Goal: Answer question/provide support

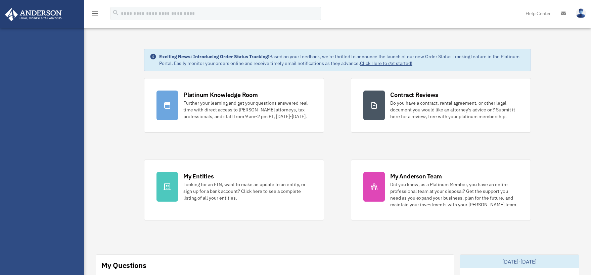
scroll to position [111, 0]
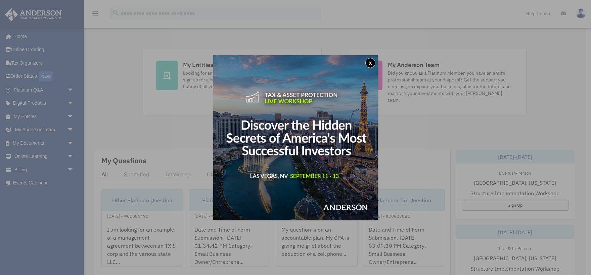
click at [371, 61] on button "x" at bounding box center [371, 63] width 10 height 10
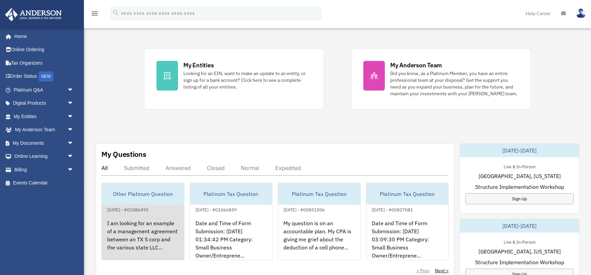
click at [135, 192] on div "Other Platinum Question" at bounding box center [143, 194] width 82 height 22
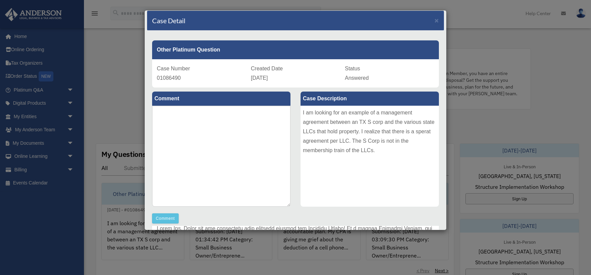
scroll to position [0, 0]
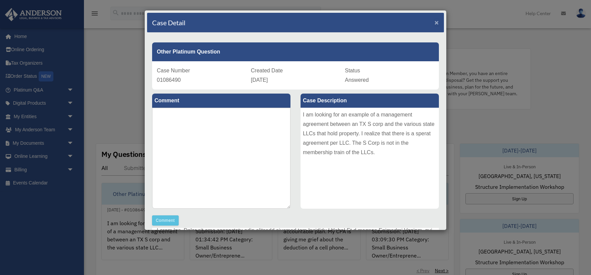
click at [437, 21] on span "×" at bounding box center [437, 22] width 4 height 8
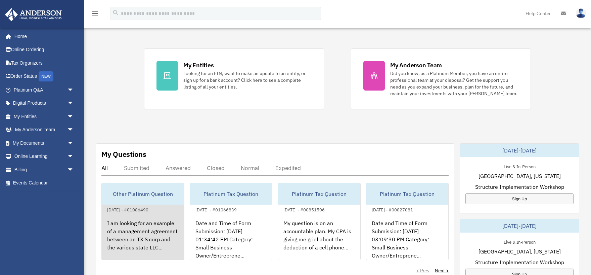
click at [138, 195] on div "Other Platinum Question" at bounding box center [143, 194] width 82 height 22
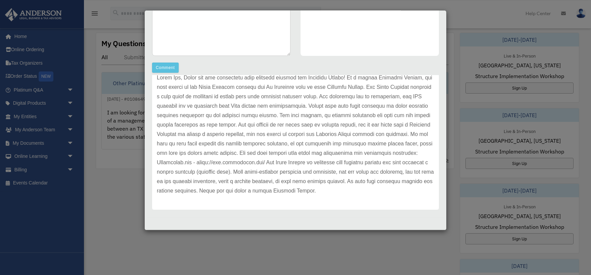
scroll to position [222, 0]
click at [164, 69] on button "Comment" at bounding box center [165, 68] width 27 height 10
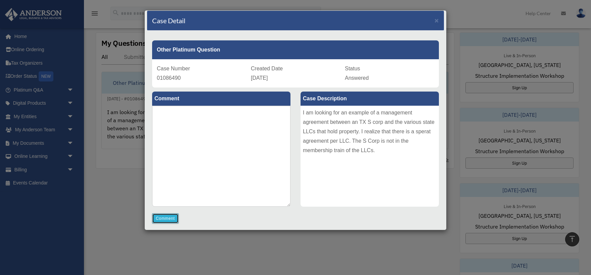
scroll to position [0, 0]
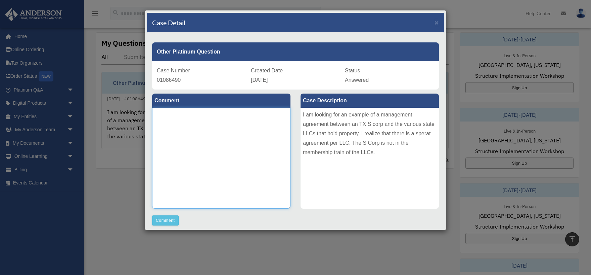
click at [233, 120] on textarea at bounding box center [221, 158] width 138 height 101
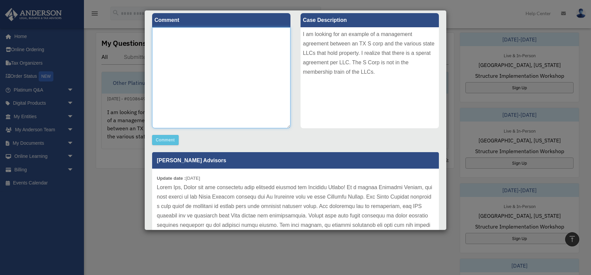
scroll to position [79, 0]
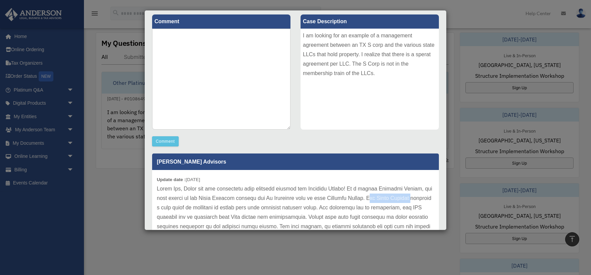
drag, startPoint x: 378, startPoint y: 198, endPoint x: 421, endPoint y: 196, distance: 42.4
click at [421, 196] on p at bounding box center [296, 245] width 278 height 122
copy p "he Forms Library"
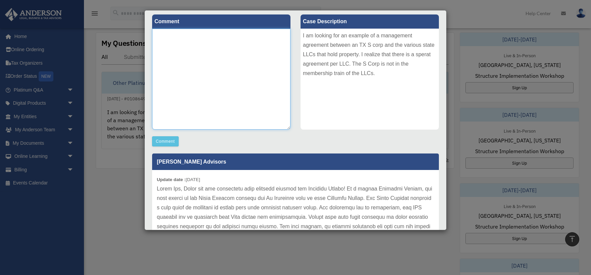
click at [201, 46] on textarea at bounding box center [221, 79] width 138 height 101
paste textarea "**********"
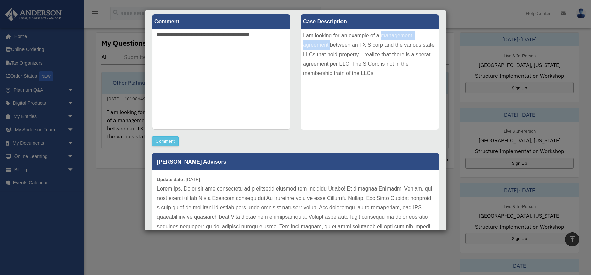
drag, startPoint x: 330, startPoint y: 45, endPoint x: 381, endPoint y: 36, distance: 51.5
click at [381, 36] on div "I am looking for an example of a management agreement between an TX S corp and …" at bounding box center [370, 79] width 138 height 101
copy div "management agreement"
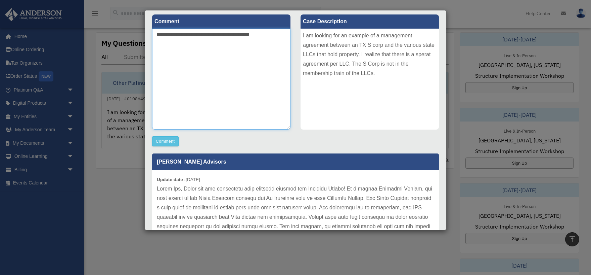
click at [278, 35] on textarea "**********" at bounding box center [221, 79] width 138 height 101
paste textarea "**********"
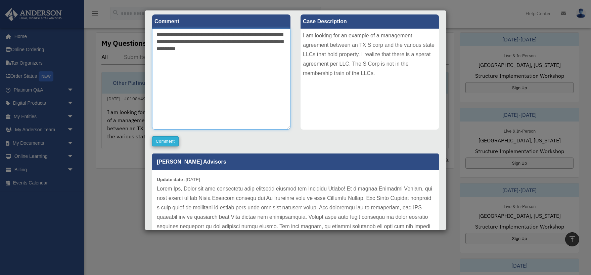
type textarea "**********"
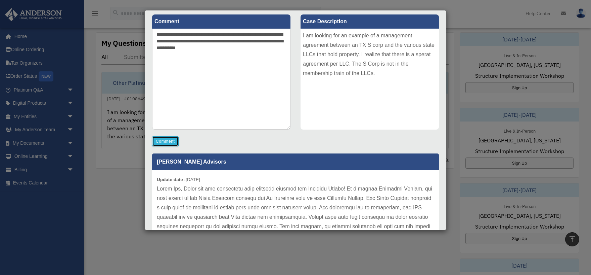
click at [163, 139] on button "Comment" at bounding box center [165, 141] width 27 height 10
